Goal: Task Accomplishment & Management: Manage account settings

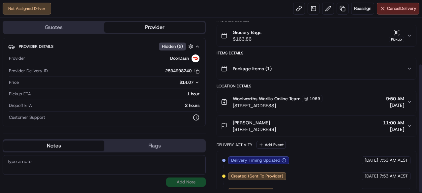
scroll to position [62, 0]
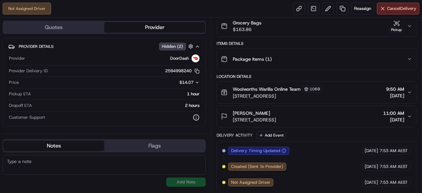
click at [389, 118] on span "21/08/2025" at bounding box center [393, 119] width 21 height 7
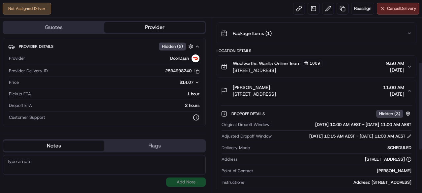
scroll to position [127, 0]
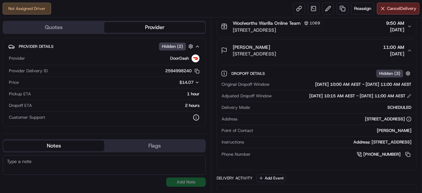
click at [405, 142] on div "Address: 10 Devonshire Cres OAK FLATS NSW" at bounding box center [328, 142] width 165 height 6
click at [408, 94] on button at bounding box center [409, 96] width 5 height 5
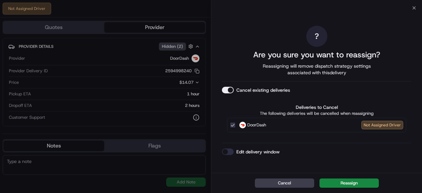
click at [227, 152] on button "Edit delivery window" at bounding box center [228, 151] width 12 height 7
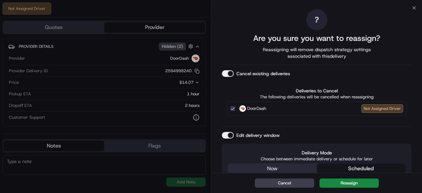
scroll to position [91, 0]
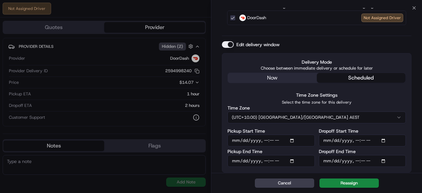
click at [285, 74] on div "? Are you sure you want to reassign? Reassigning will remove dispatch strategy …" at bounding box center [316, 46] width 189 height 254
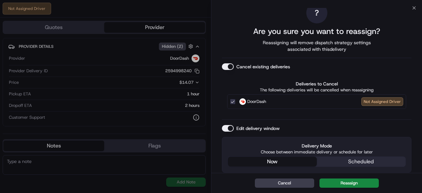
click at [361, 158] on button "scheduled" at bounding box center [361, 161] width 89 height 10
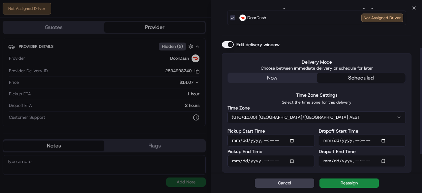
scroll to position [0, 0]
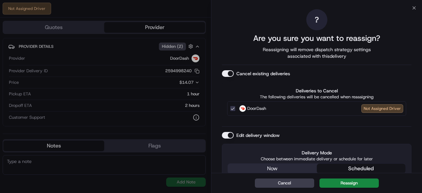
click at [229, 135] on button "Edit delivery window" at bounding box center [228, 135] width 12 height 7
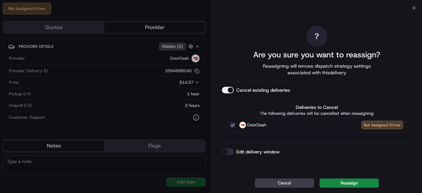
click at [417, 7] on div "Close ? Are you sure you want to reassign? Reassigning will remove dispatch str…" at bounding box center [316, 96] width 211 height 193
click at [414, 9] on div "? Are you sure you want to reassign? Reassigning will remove dispatch strategy …" at bounding box center [316, 90] width 211 height 165
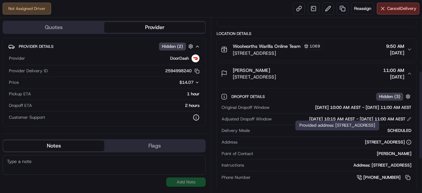
scroll to position [104, 0]
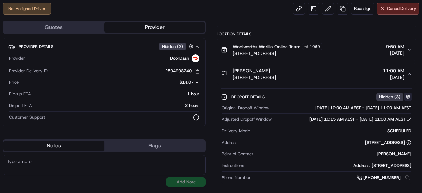
click at [410, 93] on button "button" at bounding box center [408, 97] width 8 height 8
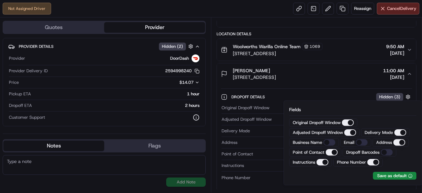
click at [322, 159] on button "Instructions" at bounding box center [322, 162] width 12 height 7
click at [323, 162] on button "Instructions" at bounding box center [322, 162] width 12 height 7
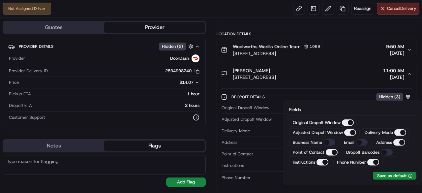
drag, startPoint x: 167, startPoint y: 142, endPoint x: 202, endPoint y: 144, distance: 35.0
click at [169, 143] on button "Flags" at bounding box center [154, 145] width 101 height 11
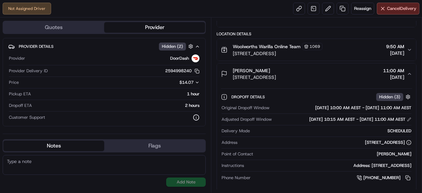
click at [50, 146] on button "Notes" at bounding box center [53, 145] width 101 height 11
click at [328, 10] on button at bounding box center [328, 9] width 12 height 12
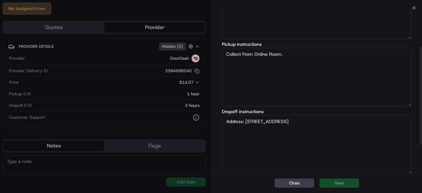
scroll to position [66, 0]
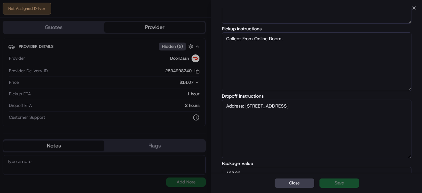
click at [227, 105] on textarea "Address: 10 Devonshire Cres OAK FLATS NSW" at bounding box center [316, 128] width 189 height 59
click at [223, 107] on textarea "Address: 10 Devonshire Cres OAK FLATS NSW" at bounding box center [316, 128] width 189 height 59
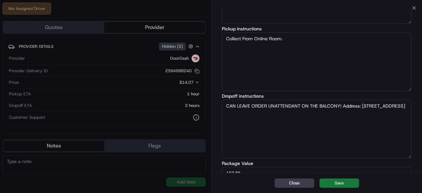
type textarea "CAN LEAVE ORDER UNATTENDANT ON THE BALCONY! Address: 10 Devonshire Cres OAK FLA…"
click at [349, 183] on button "Save" at bounding box center [339, 182] width 40 height 9
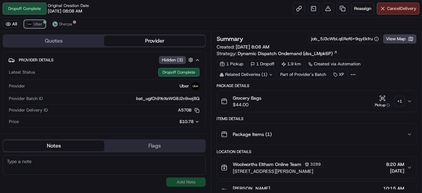
click at [36, 26] on span "Uber" at bounding box center [38, 23] width 9 height 5
click at [398, 97] on div "+ 1" at bounding box center [399, 101] width 9 height 9
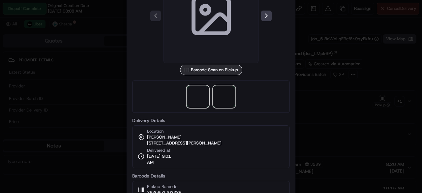
click at [222, 95] on span at bounding box center [223, 96] width 21 height 21
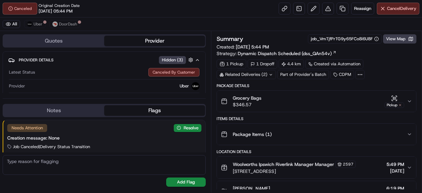
scroll to position [11, 0]
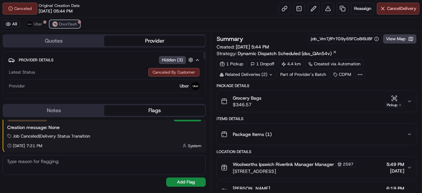
click at [69, 26] on span "DoorDash" at bounding box center [68, 23] width 18 height 5
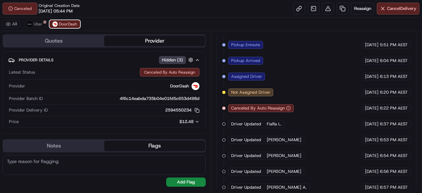
scroll to position [272, 0]
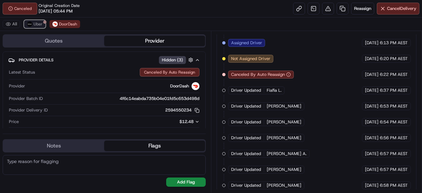
click at [38, 27] on button "Uber" at bounding box center [34, 24] width 21 height 8
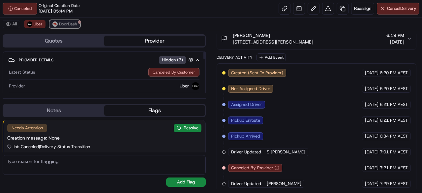
click at [74, 24] on span "DoorDash" at bounding box center [68, 23] width 18 height 5
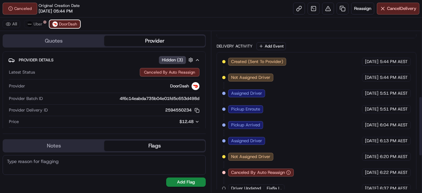
scroll to position [174, 0]
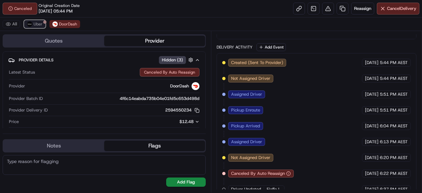
click at [38, 25] on span "Uber" at bounding box center [38, 23] width 9 height 5
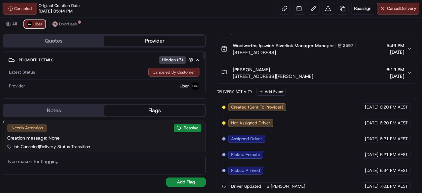
scroll to position [153, 0]
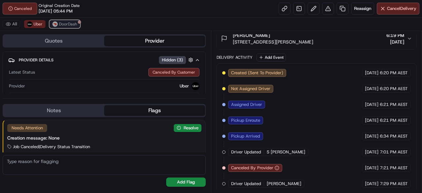
click at [73, 25] on span "DoorDash" at bounding box center [68, 23] width 18 height 5
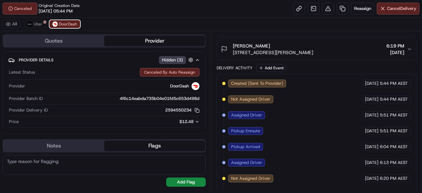
scroll to position [163, 0]
